Goal: Information Seeking & Learning: Learn about a topic

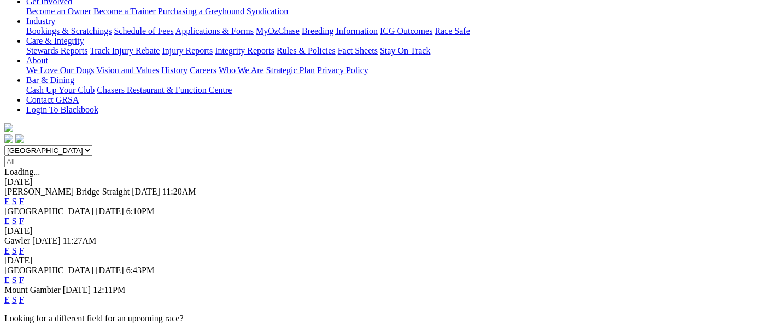
scroll to position [182, 0]
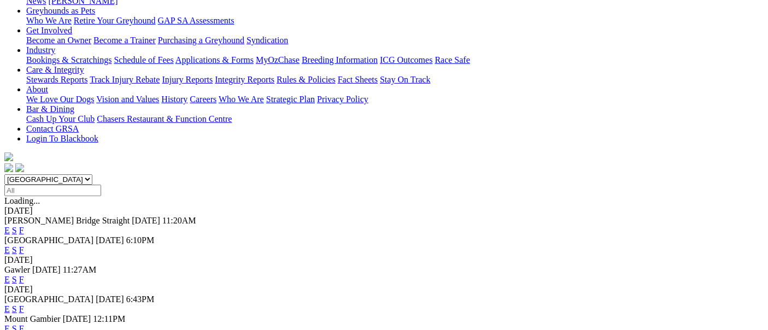
click at [24, 305] on link "F" at bounding box center [21, 309] width 5 height 9
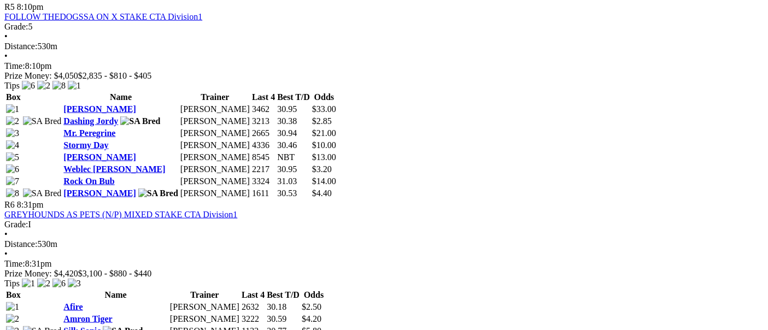
scroll to position [1215, 0]
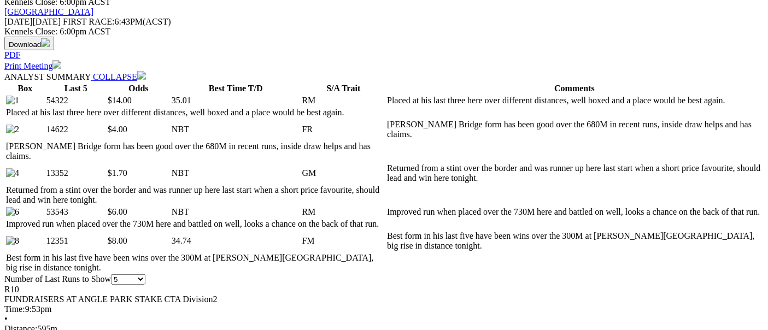
scroll to position [485, 0]
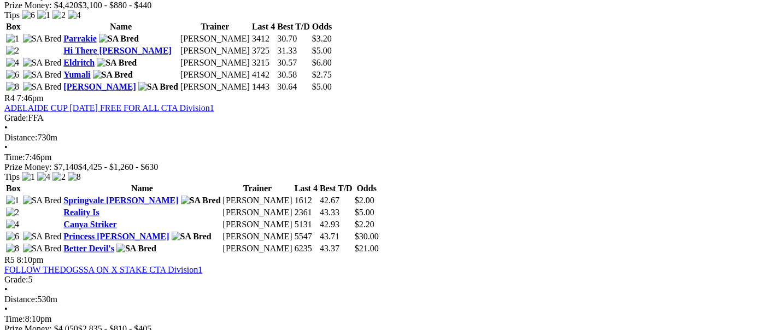
scroll to position [1336, 0]
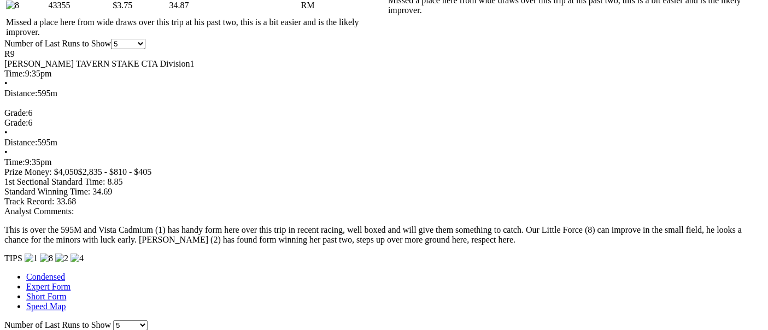
scroll to position [911, 0]
